Goal: Information Seeking & Learning: Learn about a topic

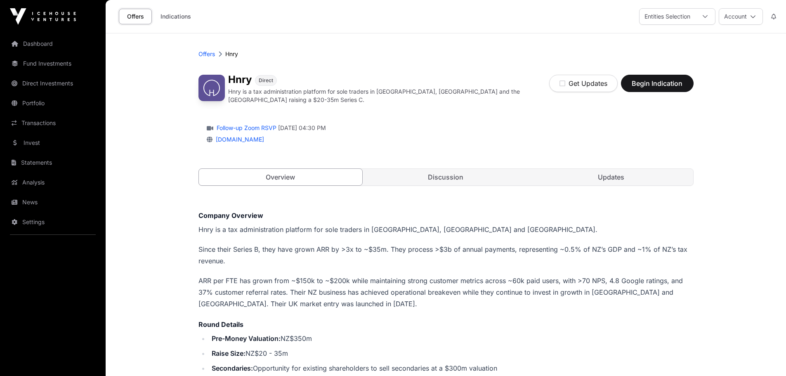
click at [437, 174] on link "Discussion" at bounding box center [446, 177] width 164 height 16
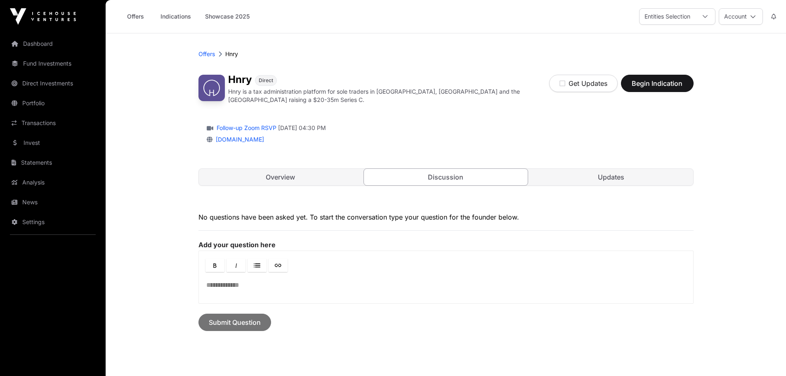
click at [609, 169] on link "Updates" at bounding box center [611, 177] width 164 height 16
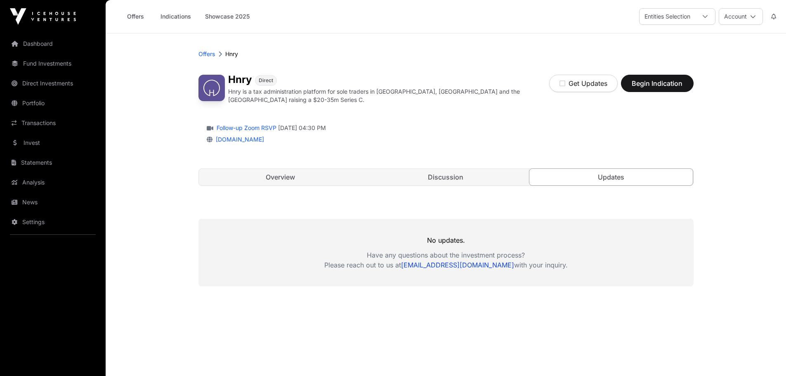
click at [327, 176] on link "Overview" at bounding box center [281, 177] width 164 height 16
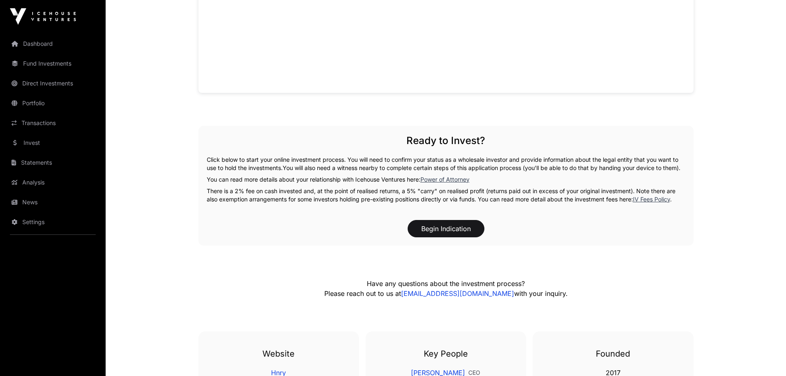
scroll to position [660, 0]
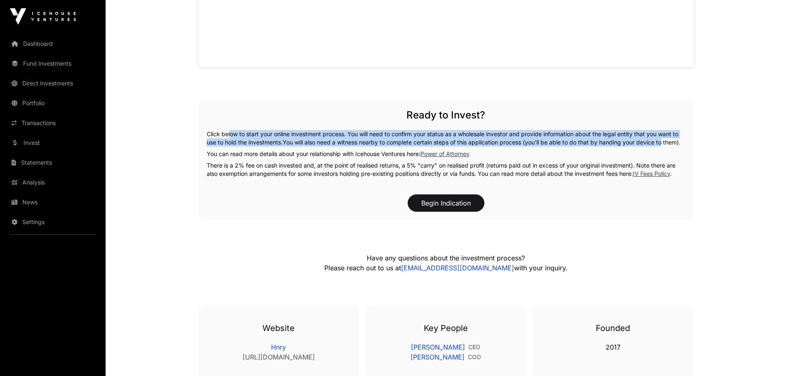
drag, startPoint x: 228, startPoint y: 129, endPoint x: 675, endPoint y: 139, distance: 447.9
click at [675, 139] on p "Click below to start your online investment process. You will need to confirm y…" at bounding box center [446, 138] width 478 height 16
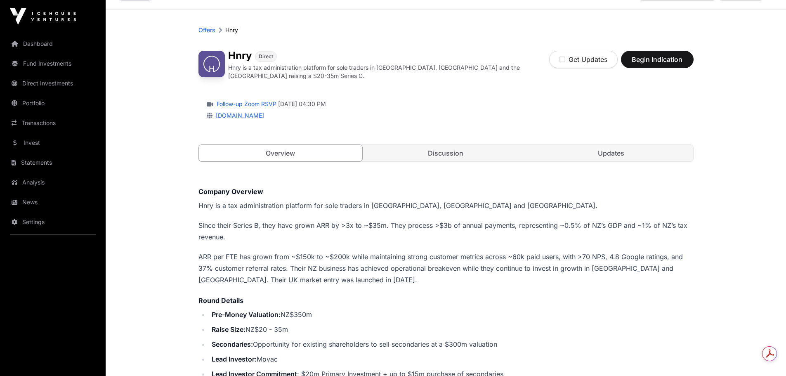
scroll to position [0, 0]
